Goal: Communication & Community: Participate in discussion

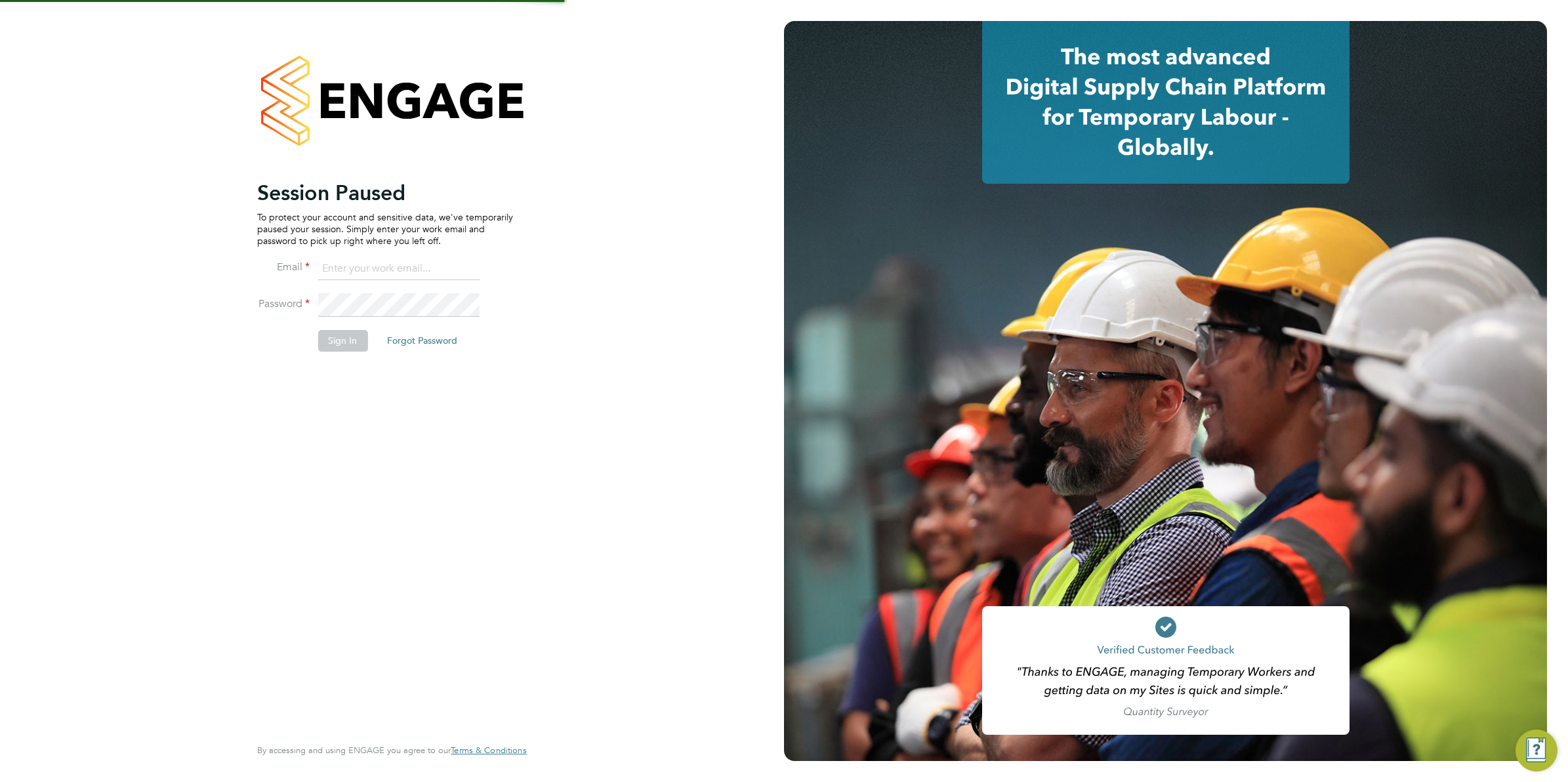
type input "[EMAIL_ADDRESS][DOMAIN_NAME]"
click at [345, 339] on button "Sign In" at bounding box center [343, 341] width 50 height 21
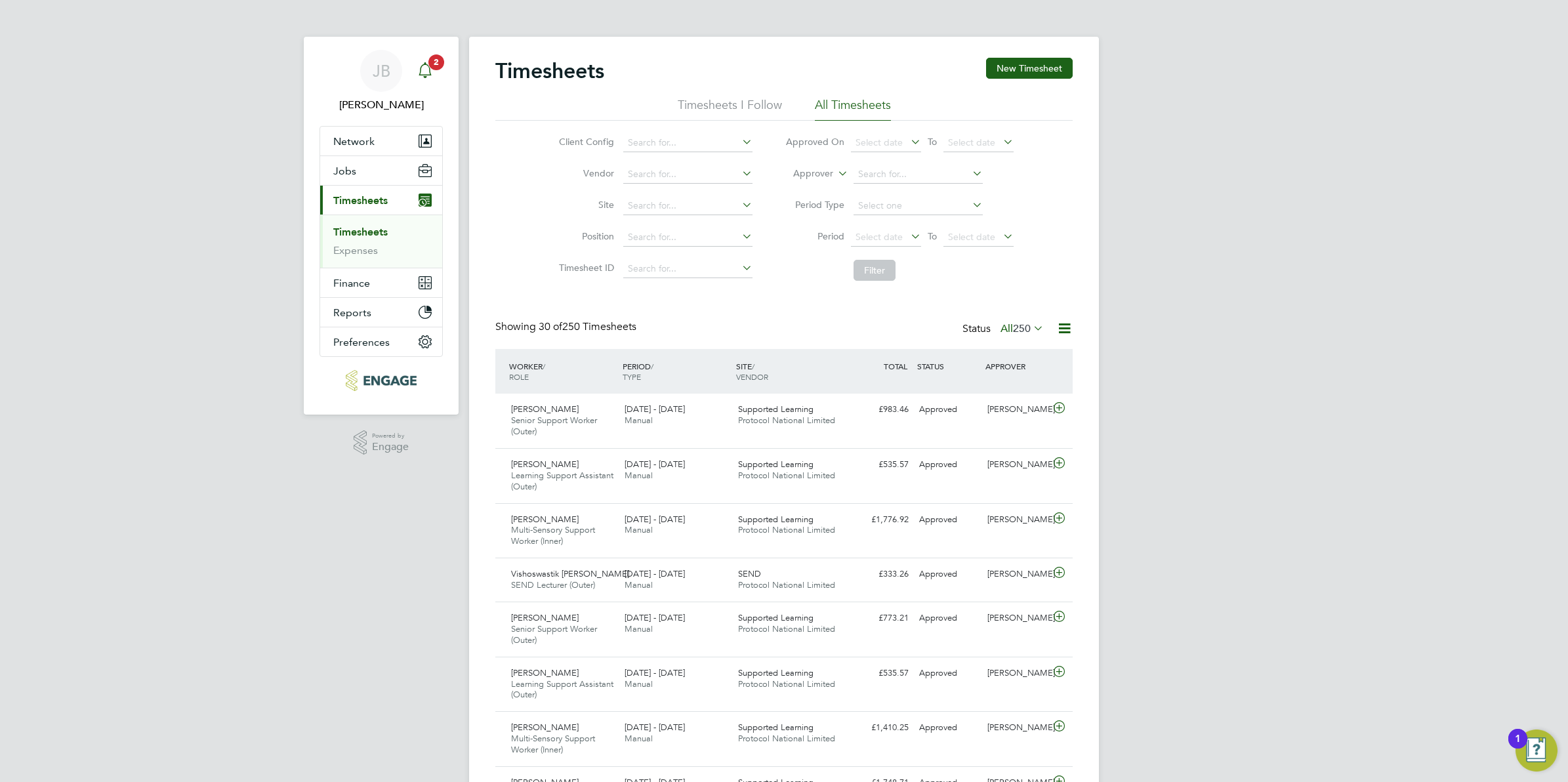
click at [427, 70] on icon "Main navigation" at bounding box center [425, 70] width 16 height 16
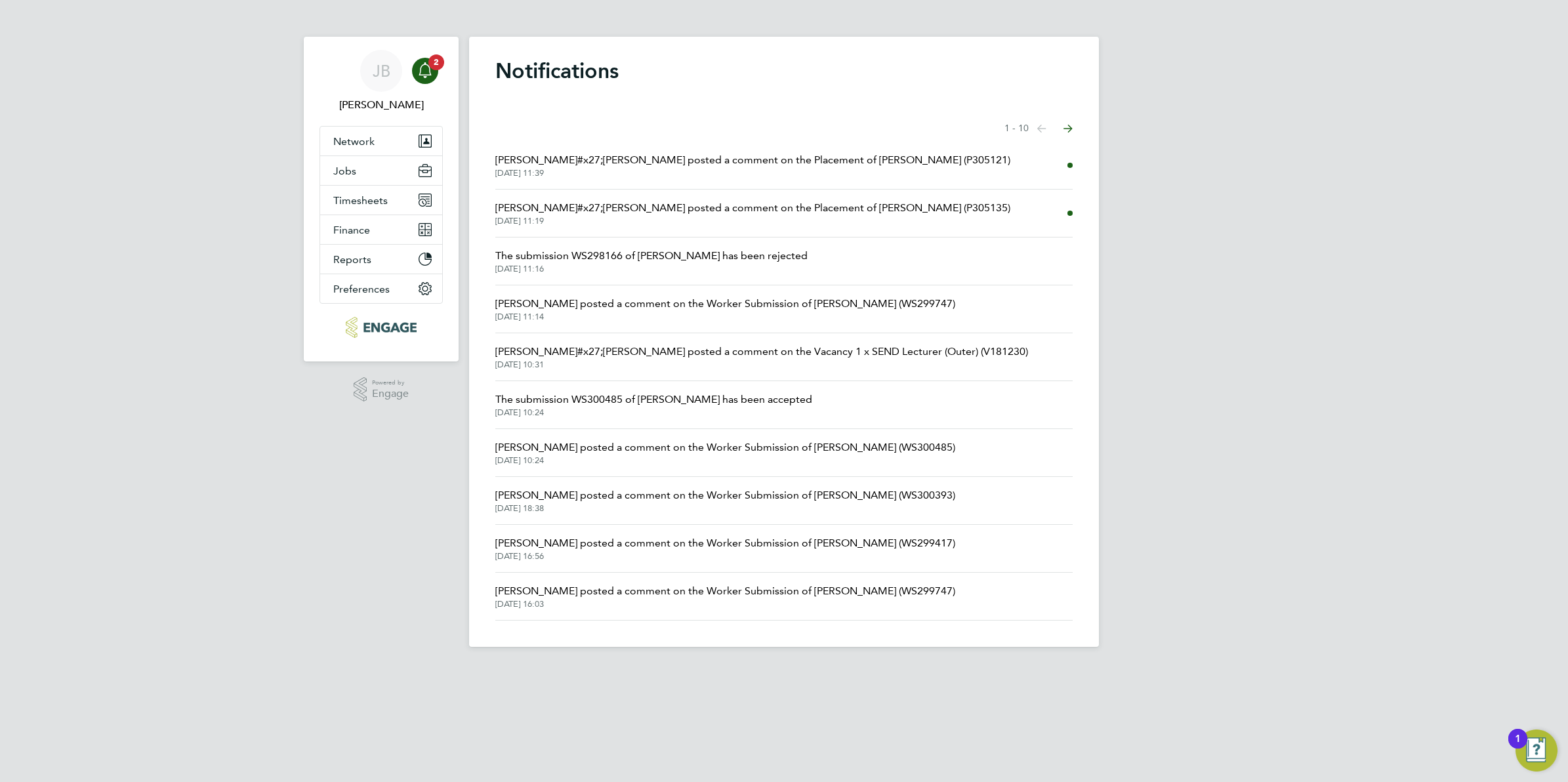
click at [627, 165] on span "Francesca O&#x27;Riordan posted a comment on the Placement of Seun Okewole (P30…" at bounding box center [752, 160] width 515 height 16
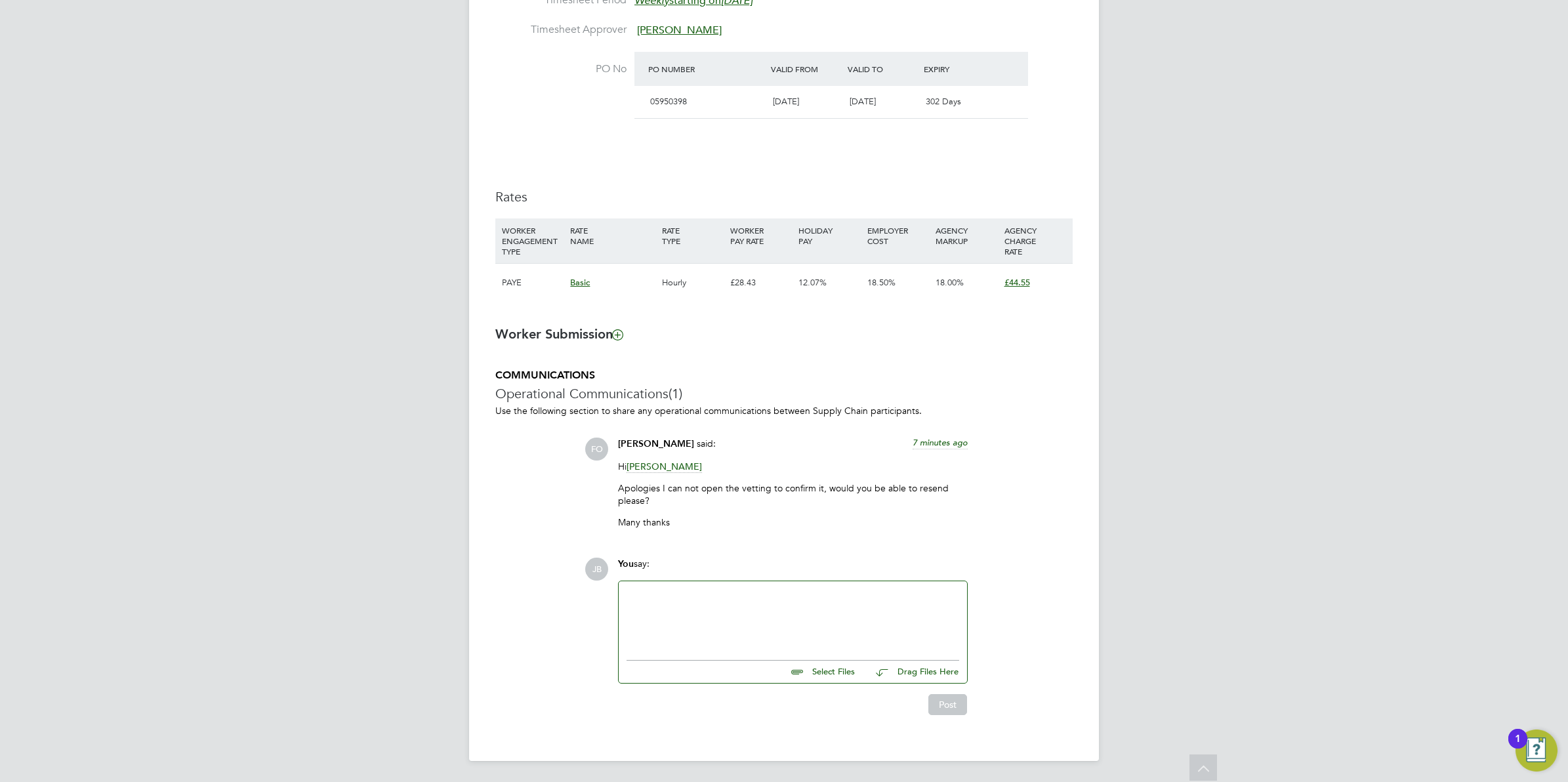
click at [407, 240] on div "JB Josh Boulding Notifications Applications: Network Team Members Businesses Si…" at bounding box center [784, 29] width 1568 height 1507
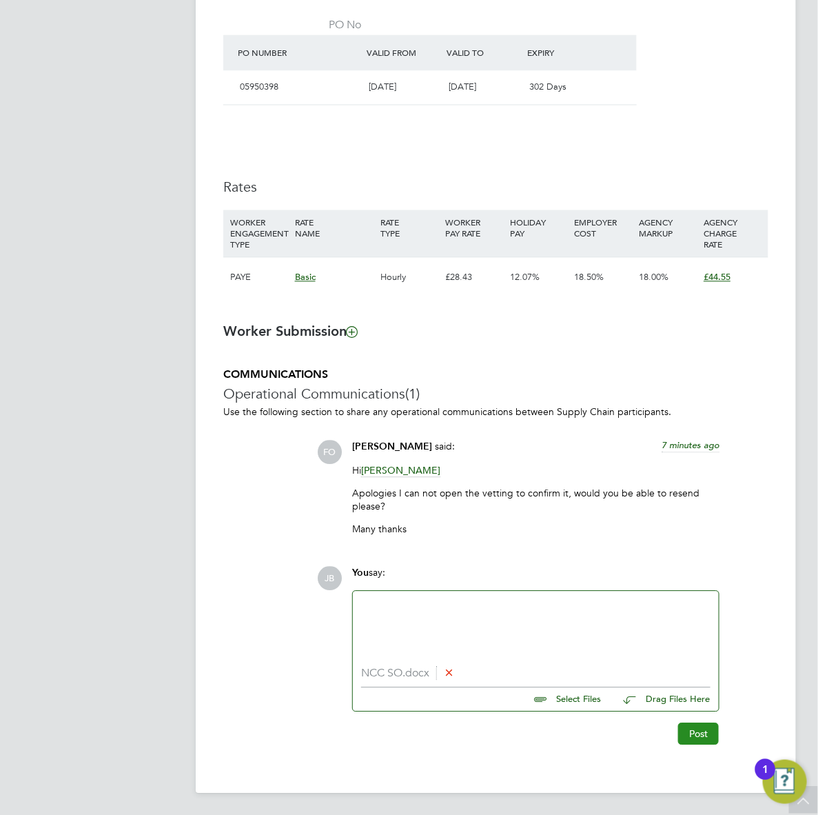
click at [695, 733] on button "Post" at bounding box center [698, 733] width 41 height 22
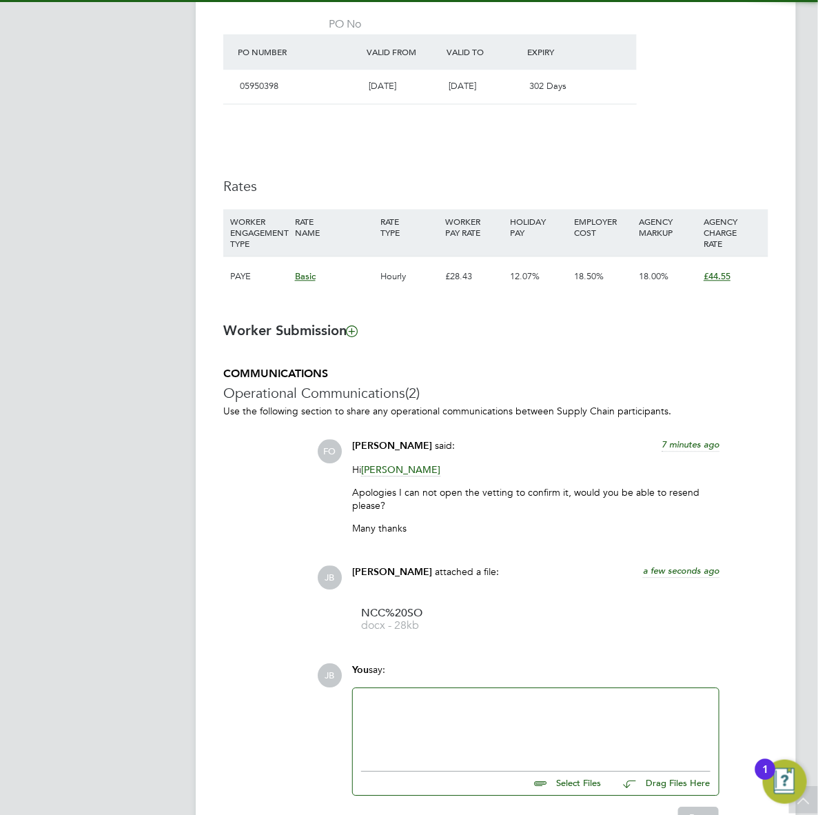
click at [424, 718] on div at bounding box center [535, 725] width 349 height 59
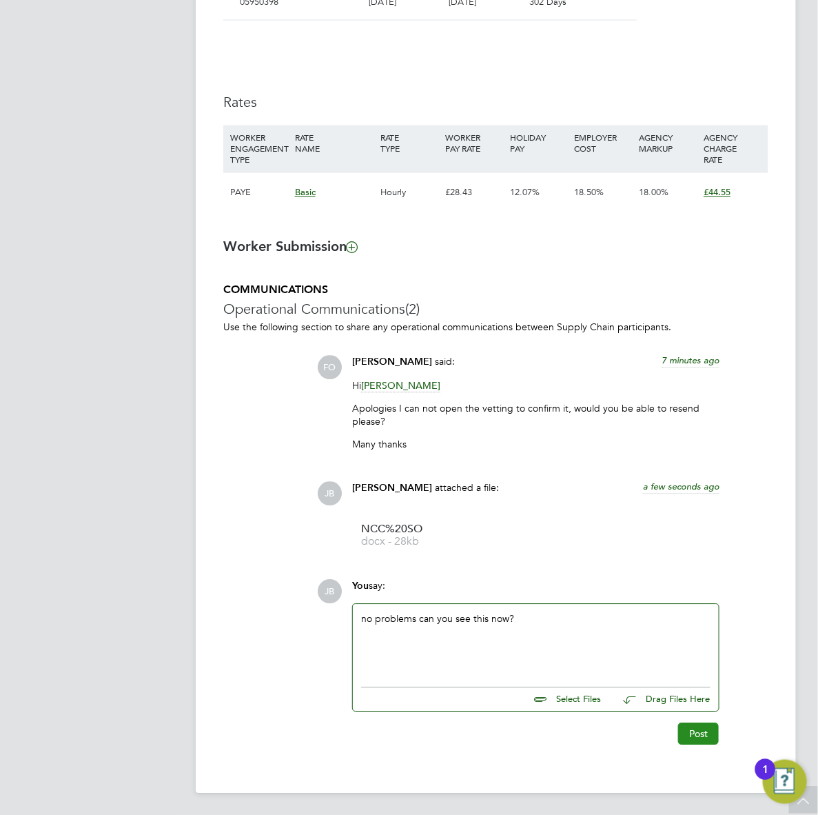
click at [688, 734] on button "Post" at bounding box center [698, 733] width 41 height 22
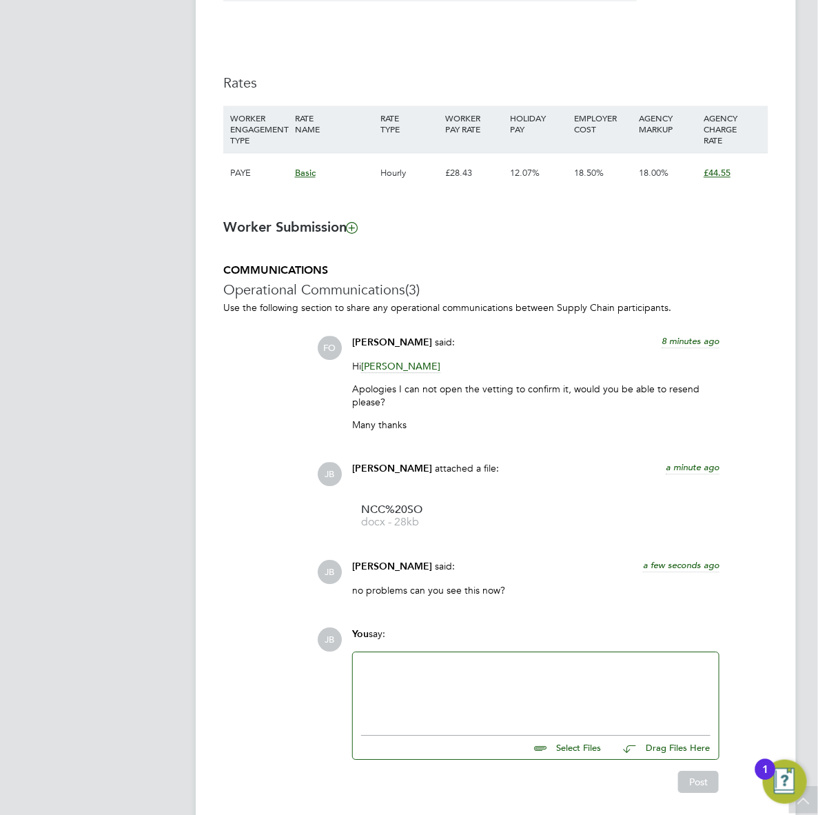
scroll to position [996, 0]
